Goal: Obtain resource: Obtain resource

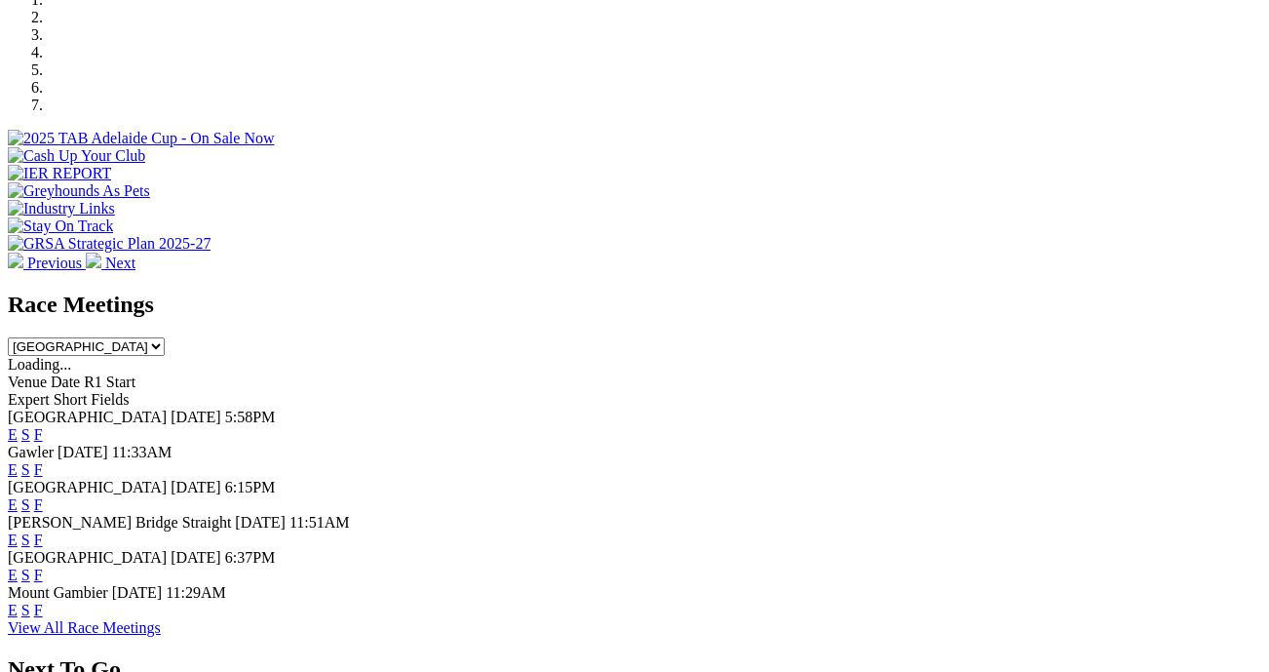
scroll to position [717, 0]
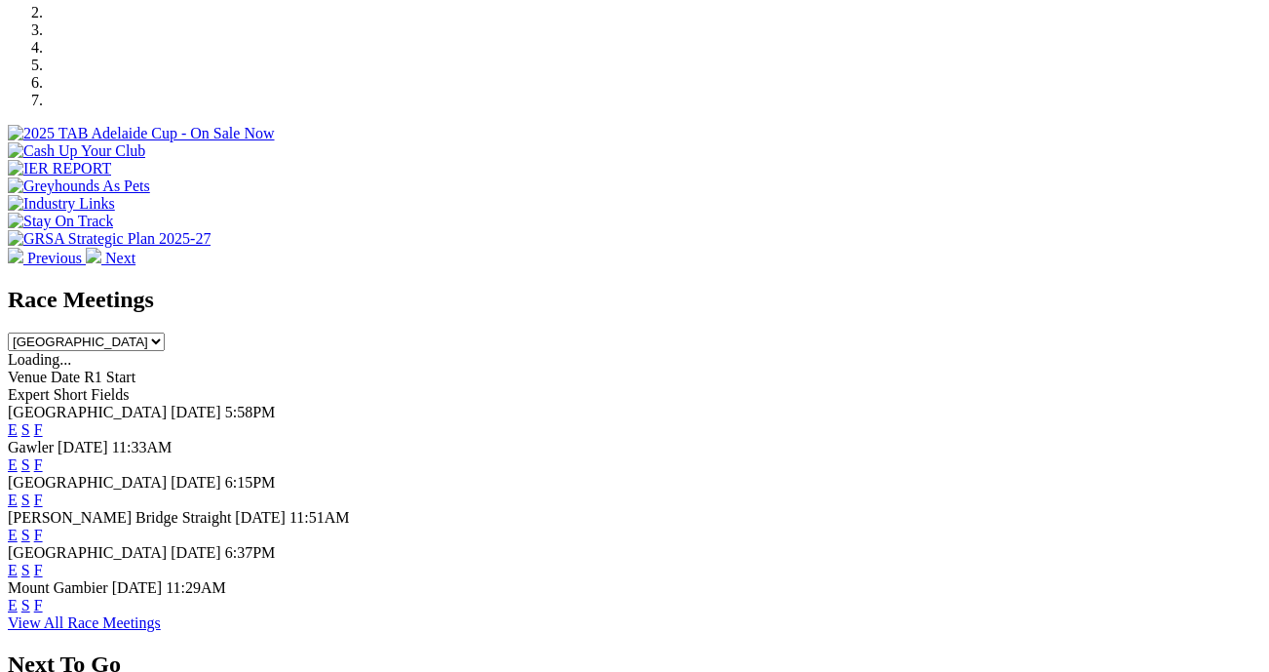
click at [43, 561] on link "F" at bounding box center [38, 569] width 9 height 17
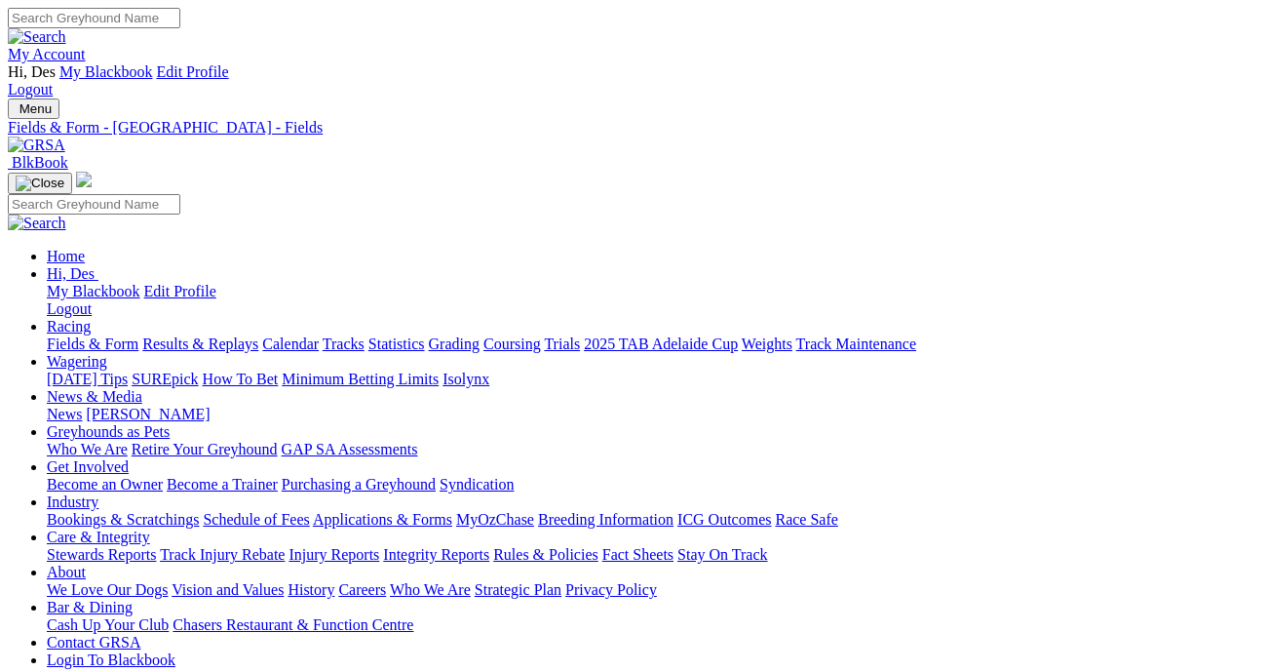
click at [93, 335] on link "Fields & Form" at bounding box center [93, 343] width 92 height 17
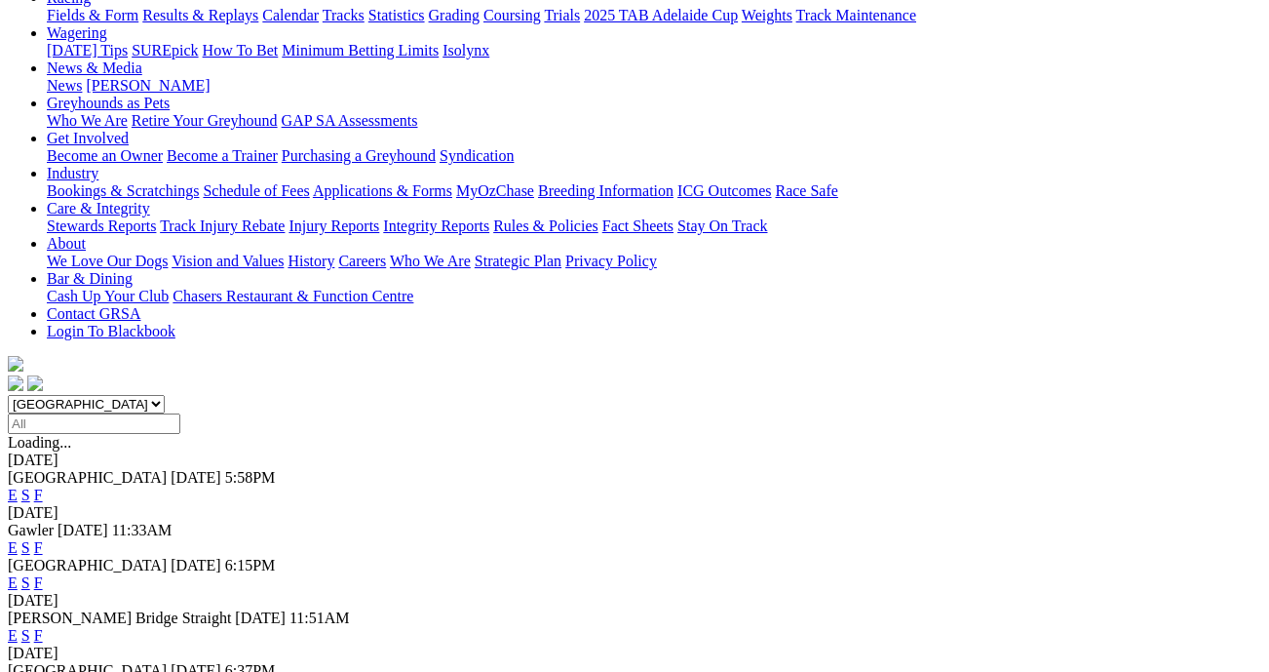
scroll to position [330, 0]
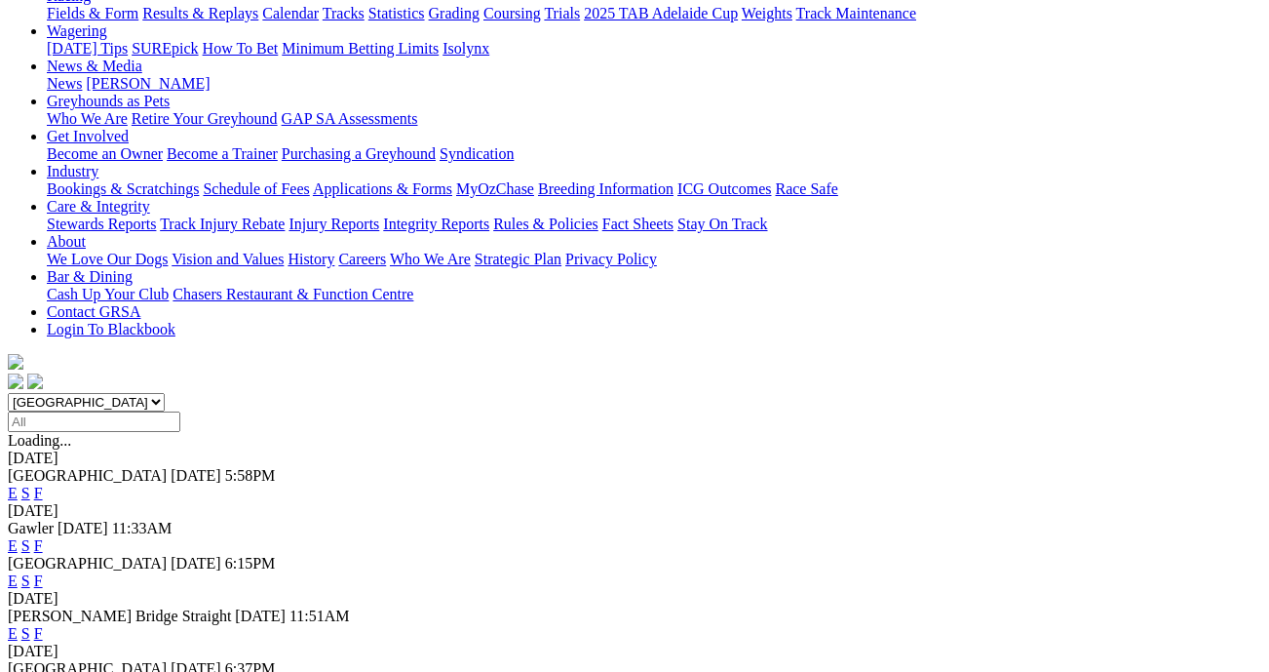
click at [43, 537] on link "F" at bounding box center [38, 545] width 9 height 17
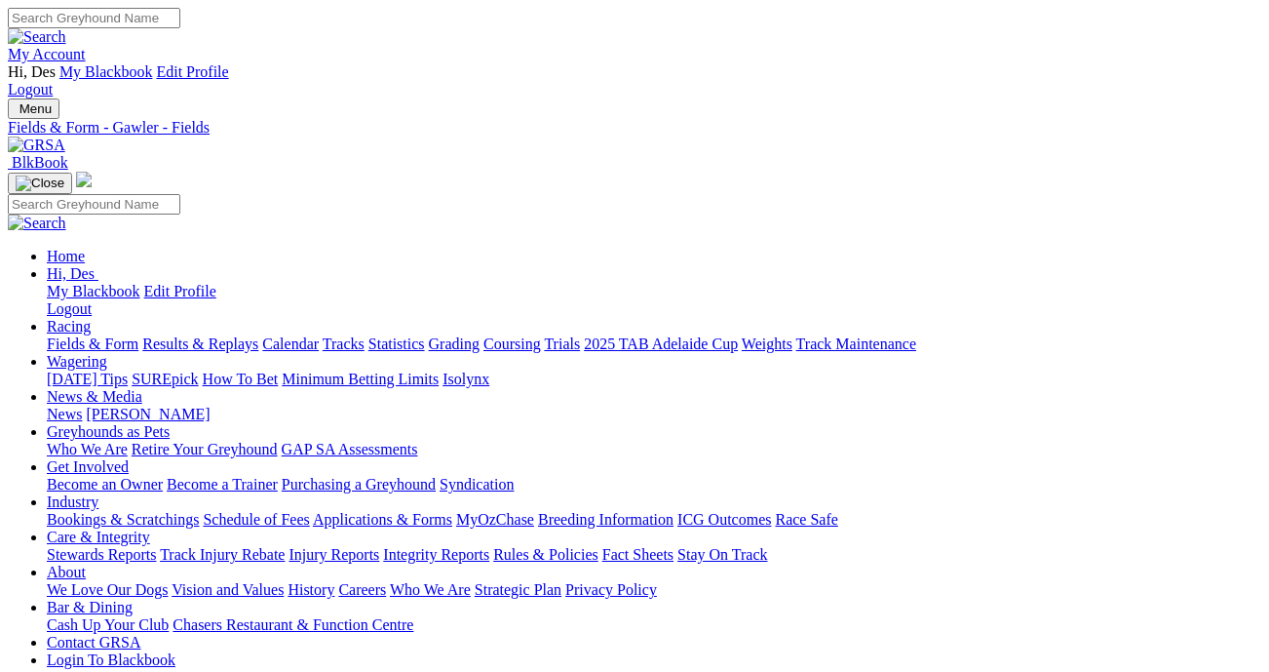
click at [75, 335] on link "Fields & Form" at bounding box center [93, 343] width 92 height 17
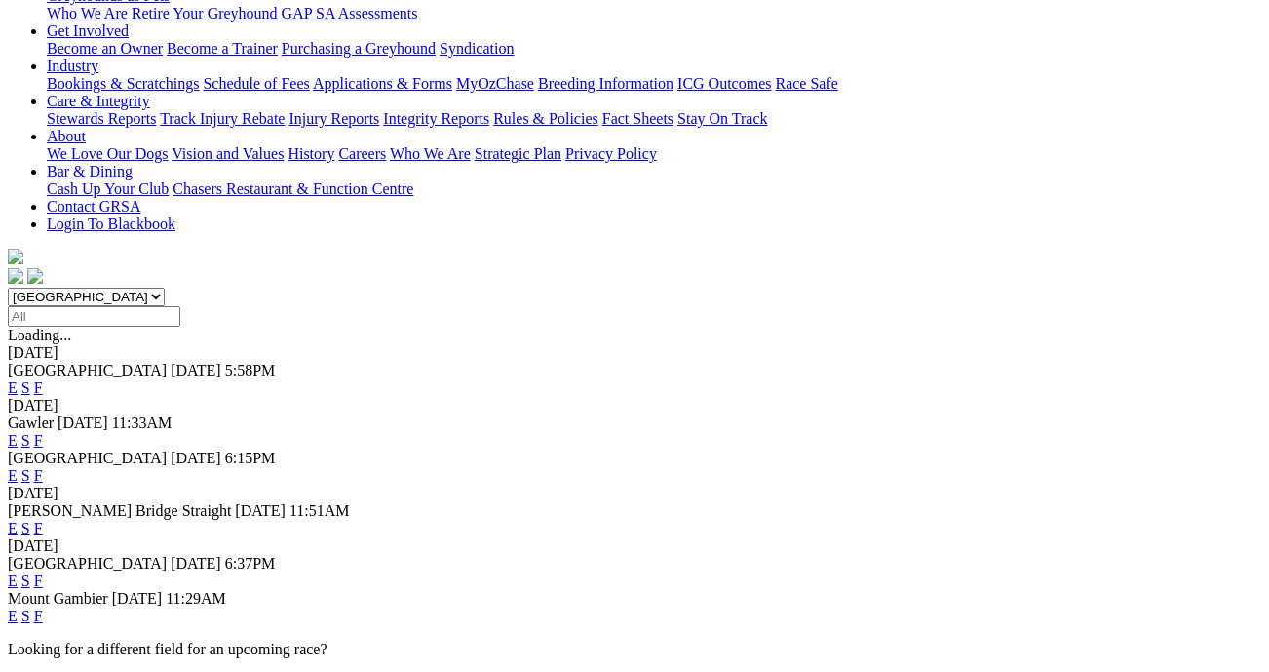
scroll to position [437, 0]
click at [43, 466] on link "F" at bounding box center [38, 474] width 9 height 17
